Goal: Information Seeking & Learning: Learn about a topic

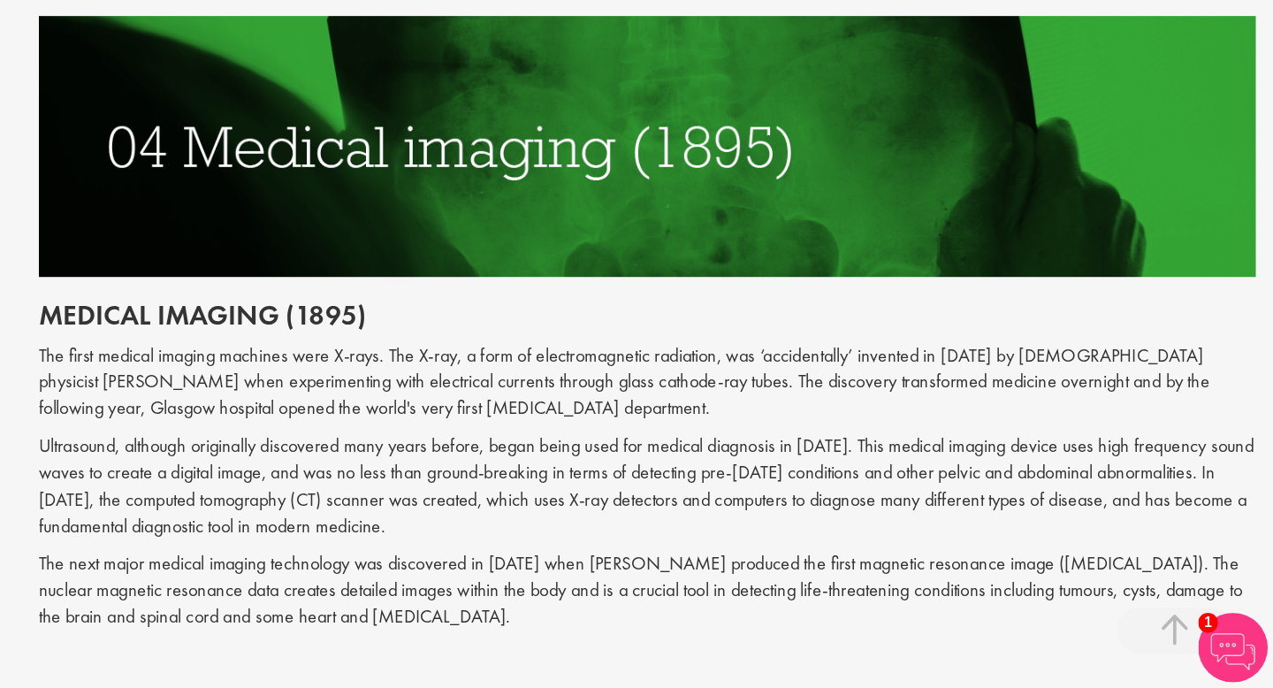
scroll to position [1990, 0]
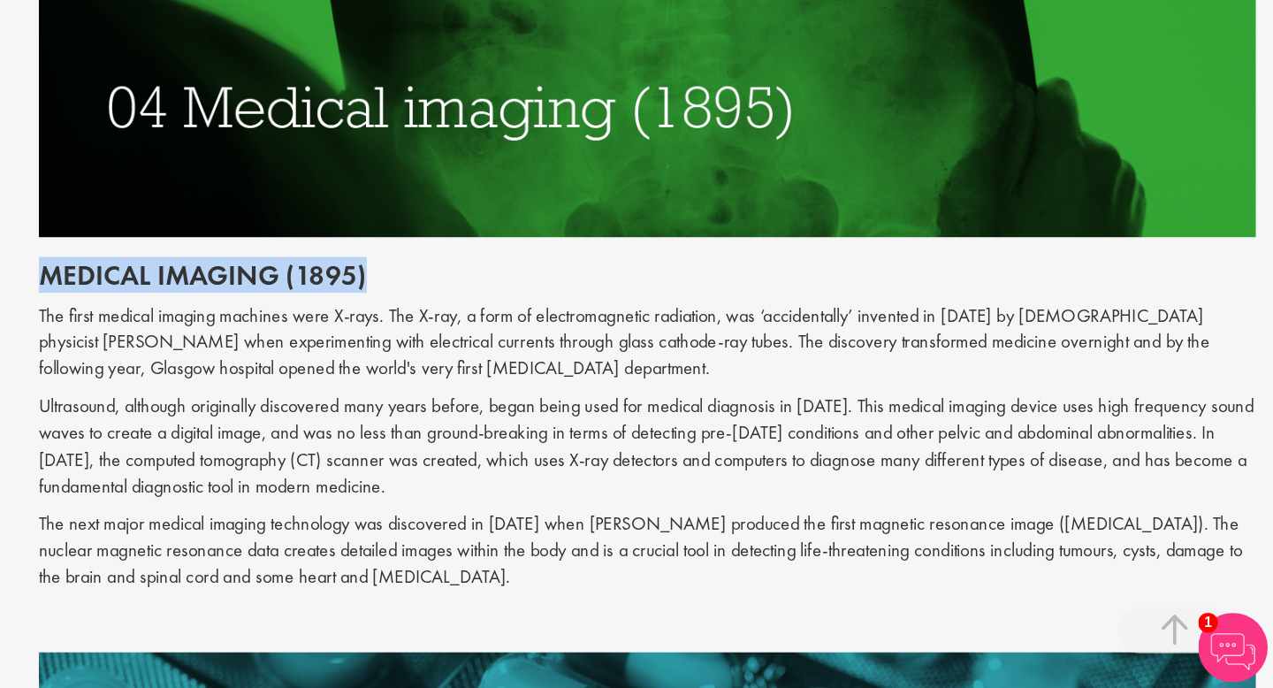
drag, startPoint x: 335, startPoint y: 375, endPoint x: 605, endPoint y: 369, distance: 269.8
click at [605, 369] on h2 "Medical imaging (1895)" at bounding box center [796, 373] width 928 height 23
copy h2 "Medical imaging (1895)"
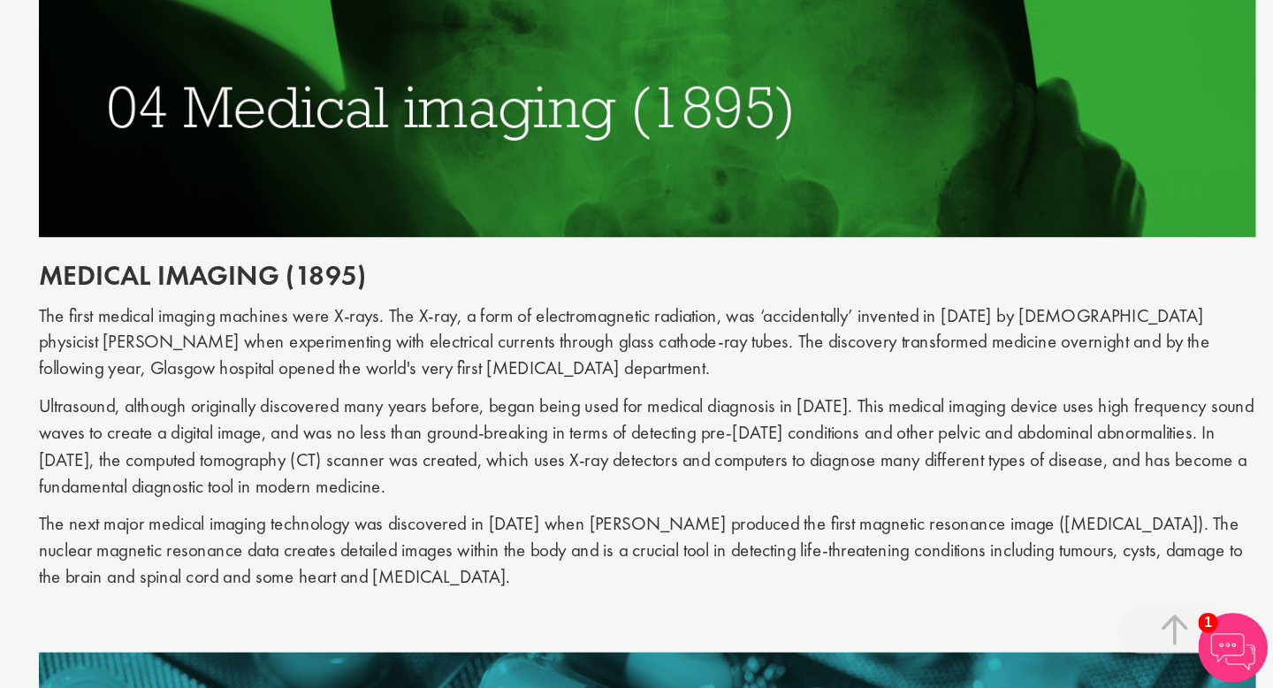
click at [554, 490] on p "Ultrasound, although originally discovered many years before, began being used …" at bounding box center [796, 503] width 928 height 80
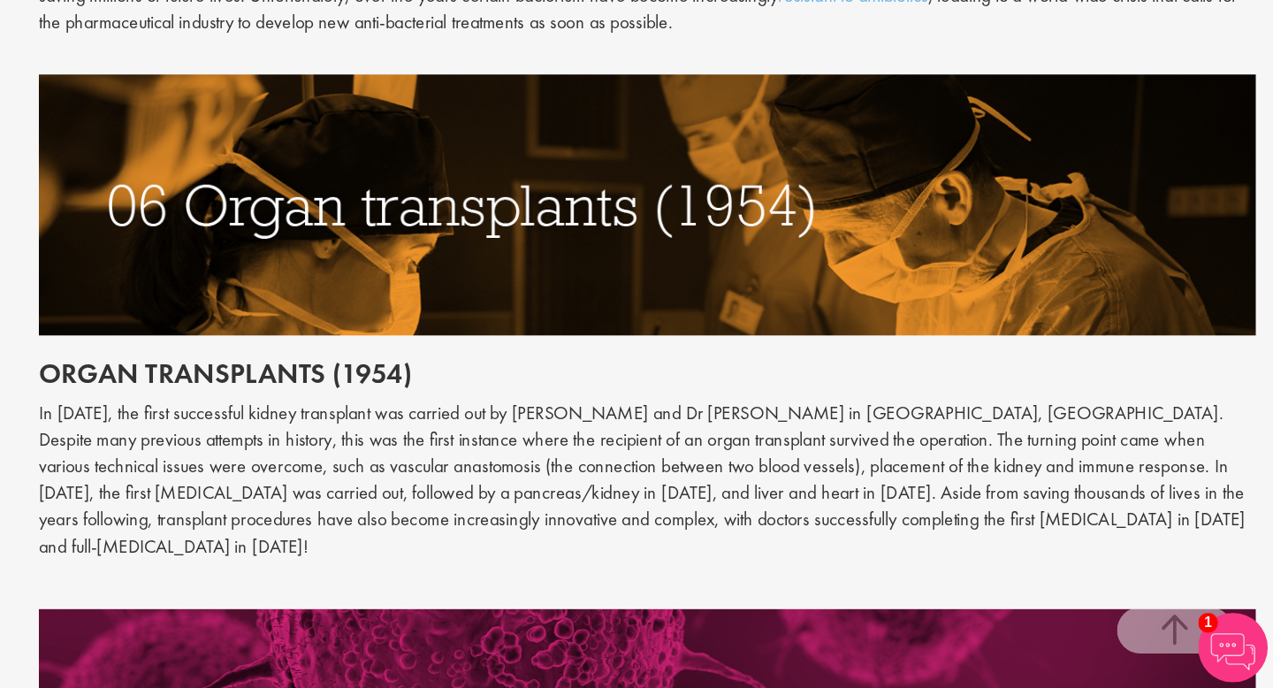
scroll to position [2831, 0]
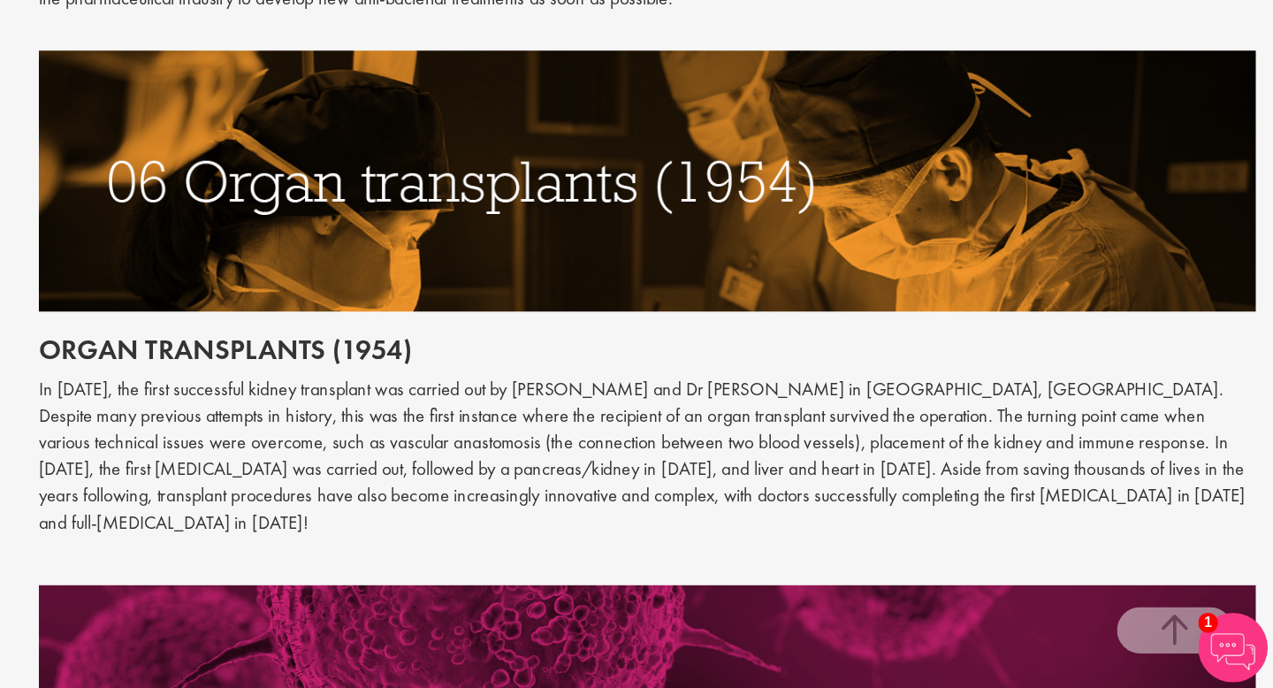
click at [443, 294] on img at bounding box center [796, 301] width 928 height 199
click at [456, 296] on img at bounding box center [796, 301] width 928 height 199
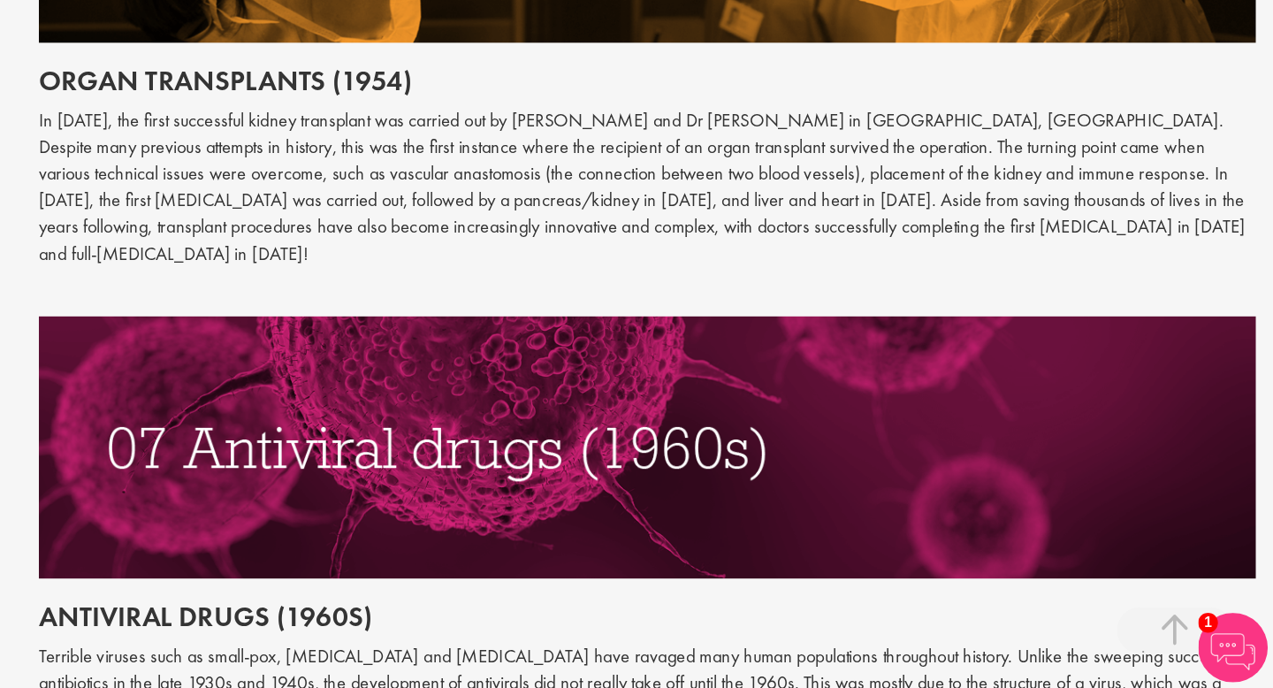
scroll to position [3040, 0]
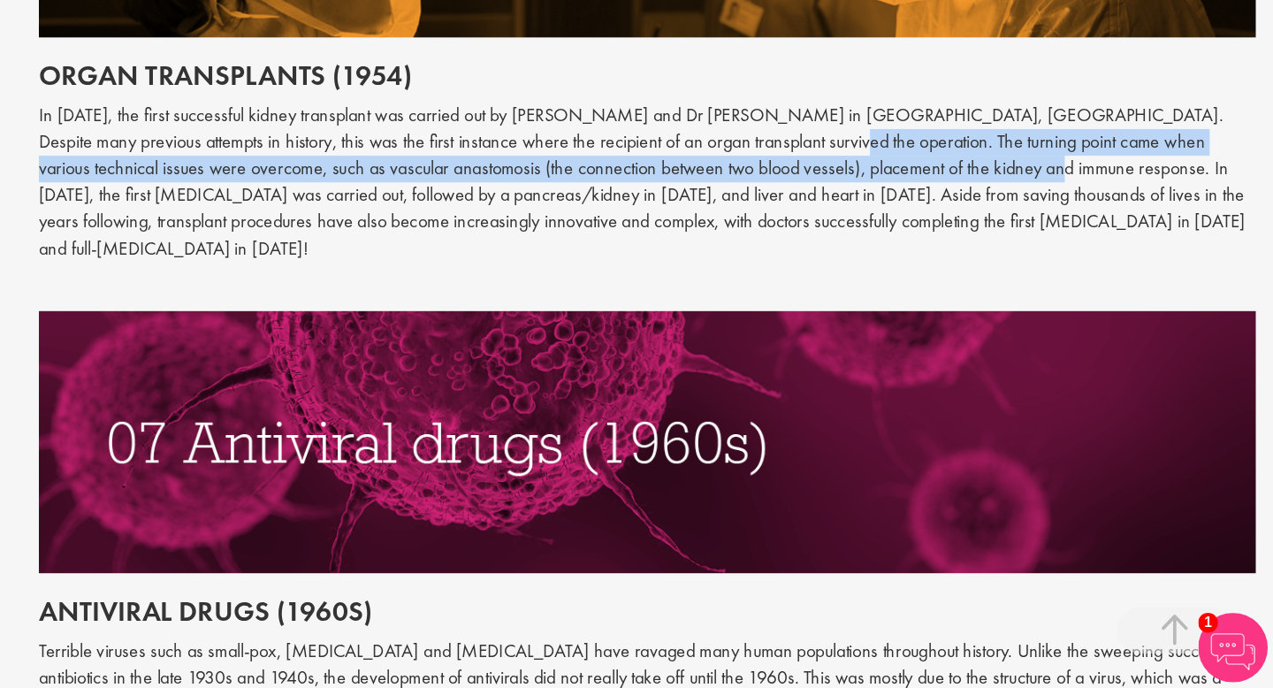
drag, startPoint x: 870, startPoint y: 273, endPoint x: 997, endPoint y: 294, distance: 128.1
click at [997, 294] on p "In [DATE], the first successful kidney transplant was carried out by [PERSON_NA…" at bounding box center [796, 301] width 928 height 121
copy p "The turning point came when various technical issues were overcome, such as vas…"
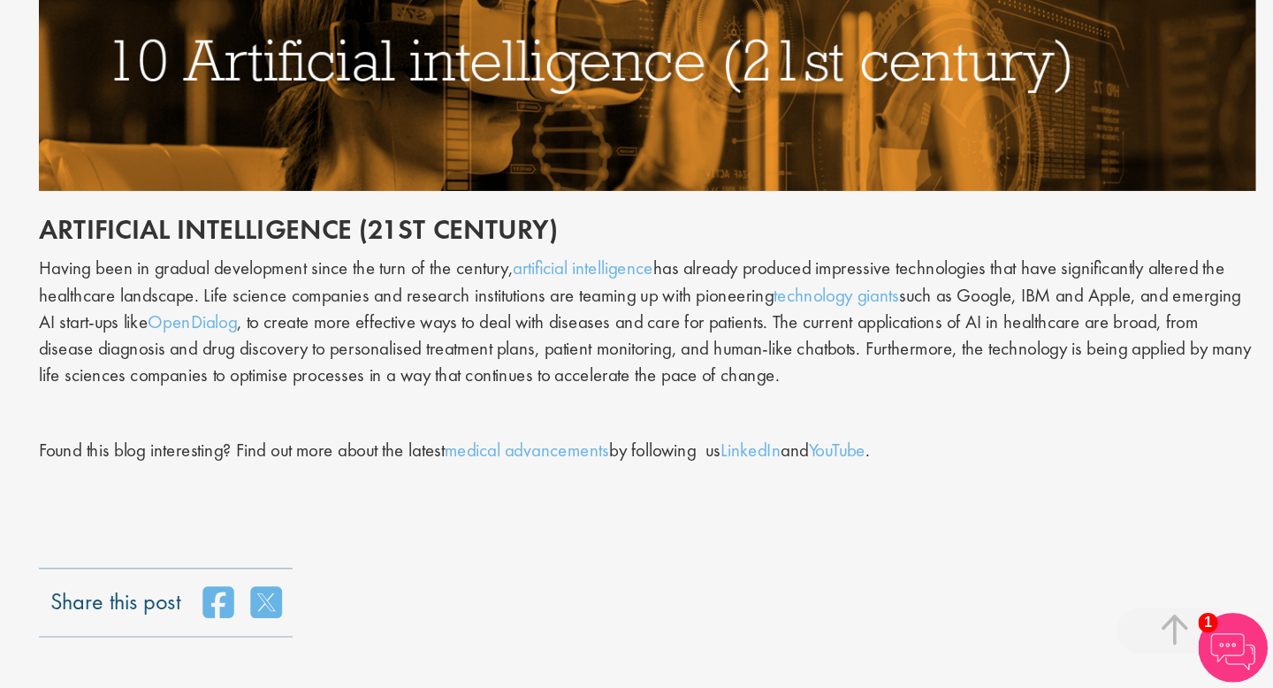
scroll to position [4504, 0]
